Goal: Transaction & Acquisition: Register for event/course

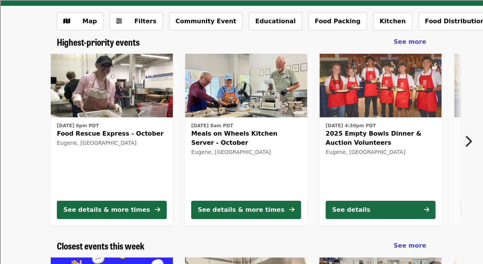
scroll to position [36, 0]
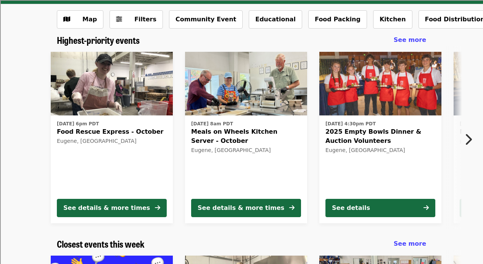
click at [351, 133] on span "2025 Empty Bowls Dinner & Auction Volunteers" at bounding box center [381, 136] width 110 height 18
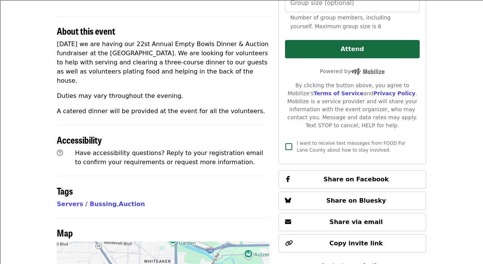
scroll to position [152, 0]
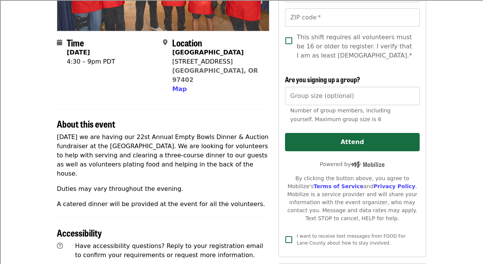
scroll to position [36, 0]
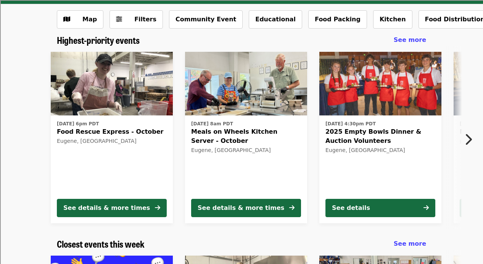
click at [392, 127] on div "[DATE] 4:30pm PDT 2025 Empty Bowls Dinner & Auction Volunteers Eugene, [GEOGRAP…" at bounding box center [381, 156] width 110 height 74
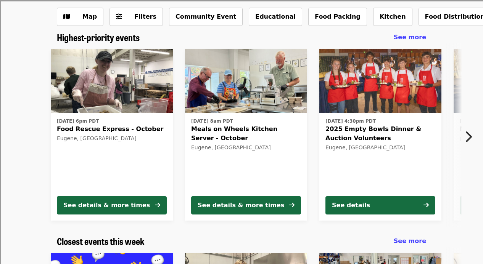
scroll to position [39, 0]
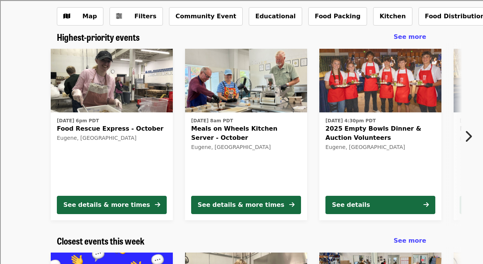
click at [465, 135] on icon "chevron-right icon" at bounding box center [468, 136] width 8 height 15
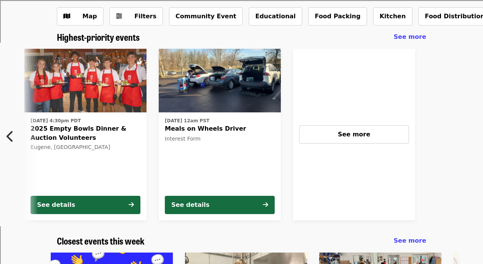
scroll to position [0, 332]
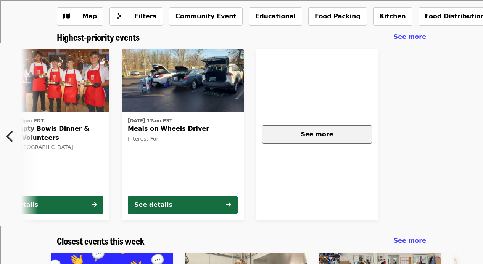
click at [335, 137] on div "See more" at bounding box center [317, 134] width 97 height 9
